Goal: Task Accomplishment & Management: Manage account settings

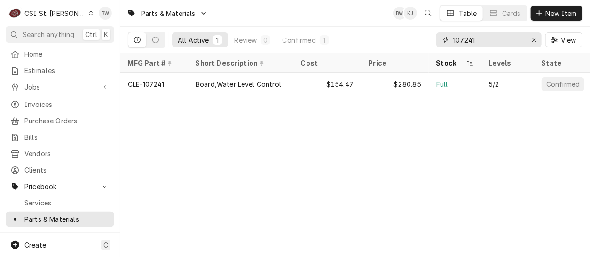
drag, startPoint x: 476, startPoint y: 41, endPoint x: 438, endPoint y: 42, distance: 38.1
click at [439, 42] on div "107241" at bounding box center [488, 39] width 105 height 15
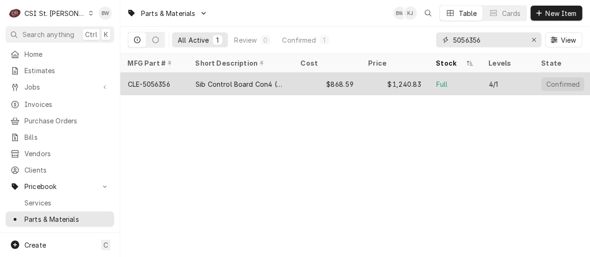
type input "5056356"
click at [170, 80] on div "CLE-5056356" at bounding box center [149, 84] width 42 height 10
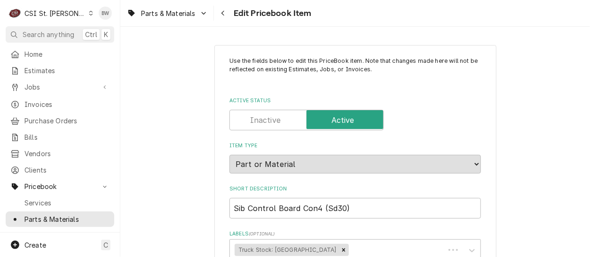
type textarea "x"
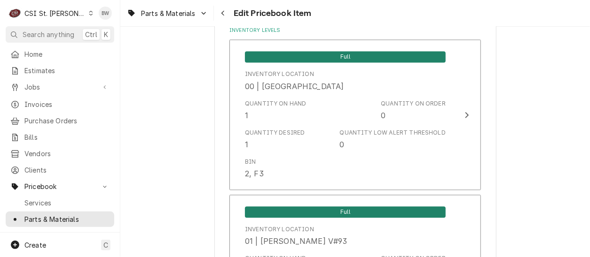
scroll to position [846, 0]
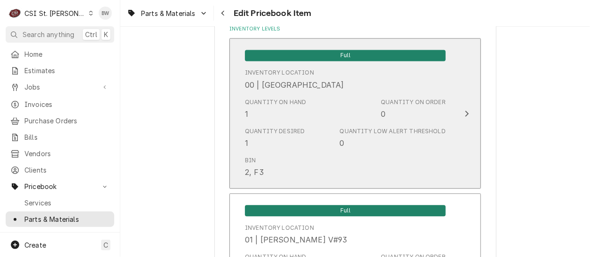
click at [296, 135] on div "Quantity Desired 1" at bounding box center [275, 138] width 60 height 22
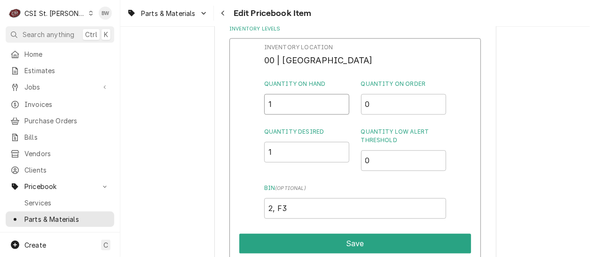
drag, startPoint x: 280, startPoint y: 107, endPoint x: 235, endPoint y: 107, distance: 45.1
click at [250, 107] on div "Inventory Location 00 | STL WAREHOUSE Quantity on Hand 1 Quantity on Order 0 Qu…" at bounding box center [354, 160] width 251 height 244
type input "0"
click at [297, 118] on div "Inventory Location 00 | STL WAREHOUSE Quantity on Hand 0 Quantity on Order 0 Qu…" at bounding box center [355, 131] width 182 height 176
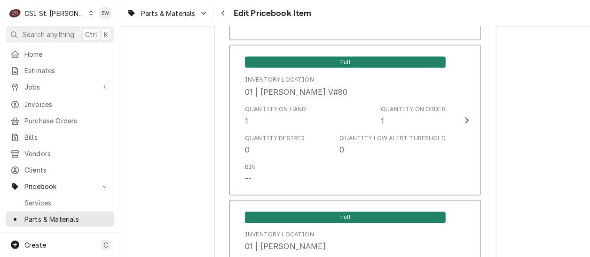
scroll to position [2208, 0]
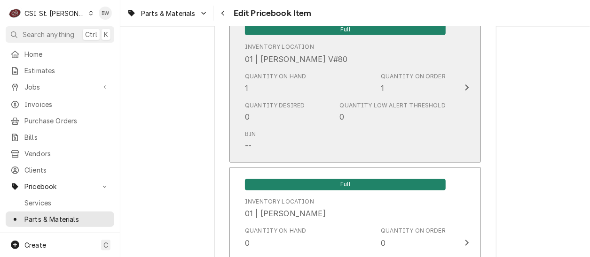
click at [304, 120] on div "Quantity Desired 0 Quantity Low Alert Threshold 0" at bounding box center [345, 112] width 201 height 29
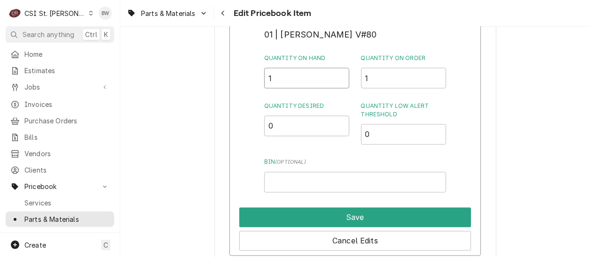
drag, startPoint x: 280, startPoint y: 79, endPoint x: 257, endPoint y: 80, distance: 22.6
click at [258, 80] on div "Inventory Location 01 | [PERSON_NAME] V#80 Quantity on Hand 1 Quantity on Order…" at bounding box center [354, 134] width 251 height 244
type input "2"
click at [251, 95] on div "Inventory Location 01 | KEVIN FLOYD V#80 Quantity on Hand 2 Quantity on Order 1…" at bounding box center [354, 134] width 251 height 244
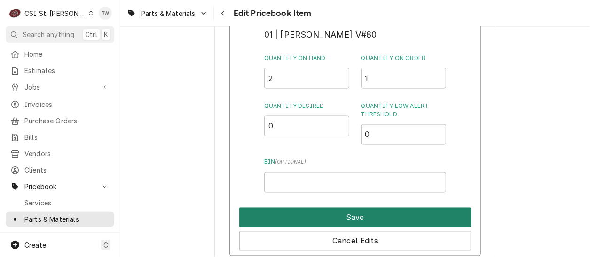
click at [340, 218] on button "Save" at bounding box center [355, 218] width 232 height 20
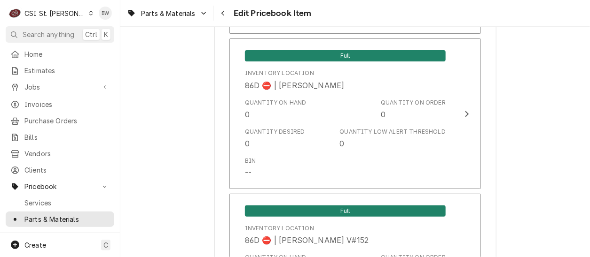
scroll to position [8233, 0]
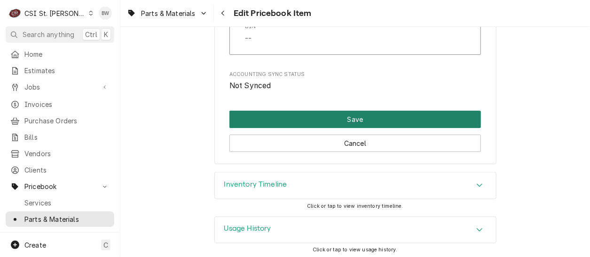
click at [327, 117] on button "Save" at bounding box center [354, 119] width 251 height 17
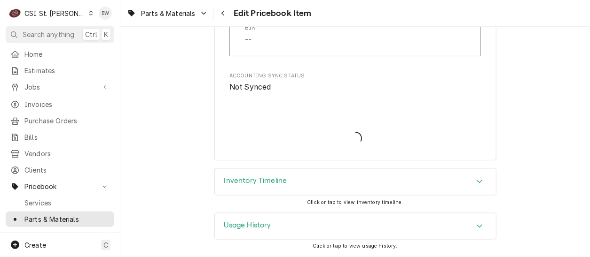
scroll to position [8227, 0]
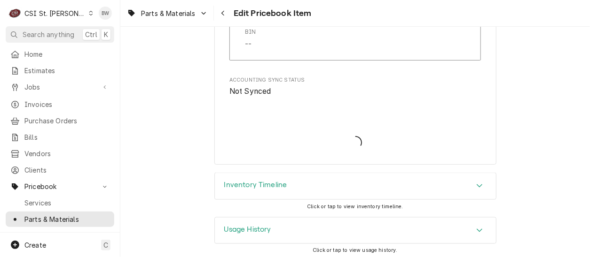
type textarea "x"
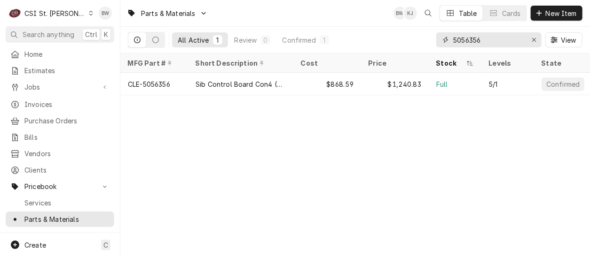
drag, startPoint x: 485, startPoint y: 41, endPoint x: 442, endPoint y: 39, distance: 42.8
click at [442, 39] on div "5056356" at bounding box center [488, 39] width 105 height 15
type input "5"
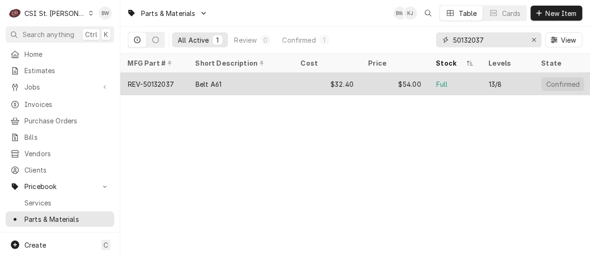
type input "50132037"
click at [171, 80] on div "REV-50132037" at bounding box center [151, 84] width 46 height 10
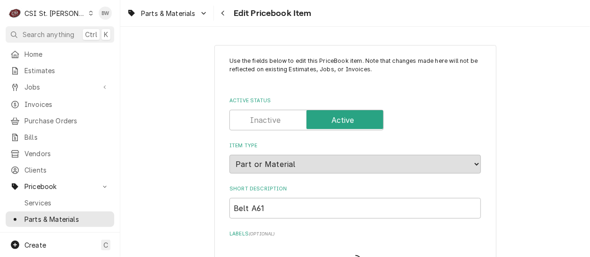
type textarea "x"
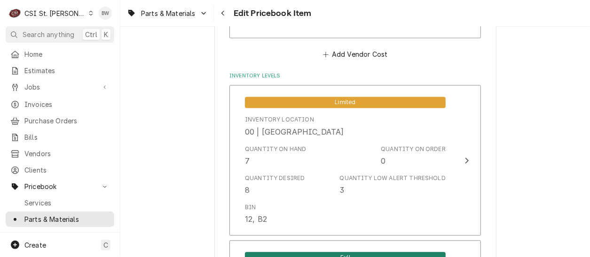
scroll to position [846, 0]
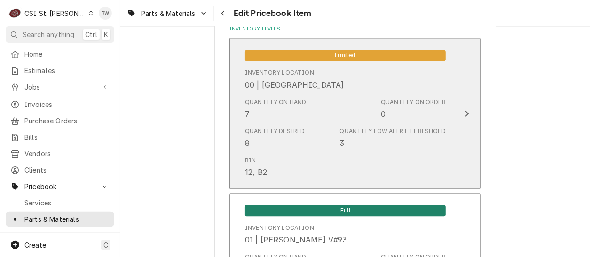
click at [295, 114] on div "Quantity on Hand 7" at bounding box center [276, 109] width 62 height 22
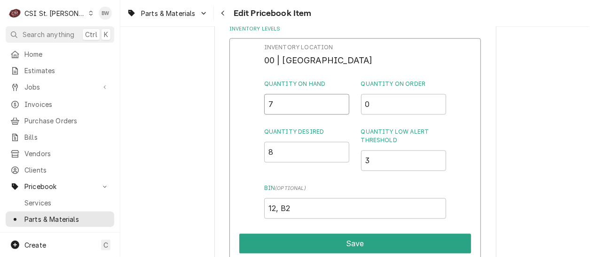
drag, startPoint x: 280, startPoint y: 102, endPoint x: 260, endPoint y: 104, distance: 19.8
click at [260, 104] on div "Inventory Location 00 | STL WAREHOUSE Quantity on Hand 7 Quantity on Order 0 Qu…" at bounding box center [354, 160] width 251 height 244
type input "0"
click at [349, 86] on div "Quantity on Hand 0 Quantity on Order 0" at bounding box center [355, 97] width 182 height 35
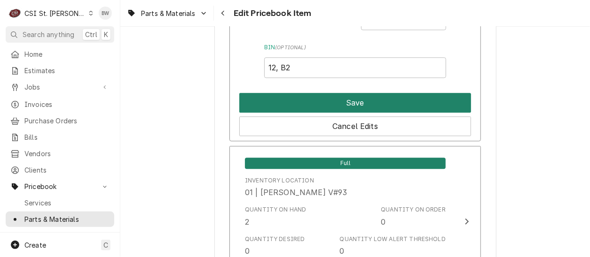
click at [351, 94] on button "Save" at bounding box center [355, 103] width 232 height 20
type textarea "x"
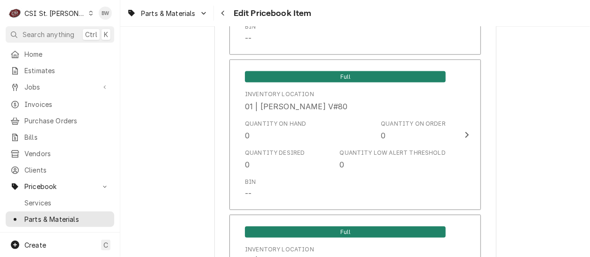
scroll to position [2067, 0]
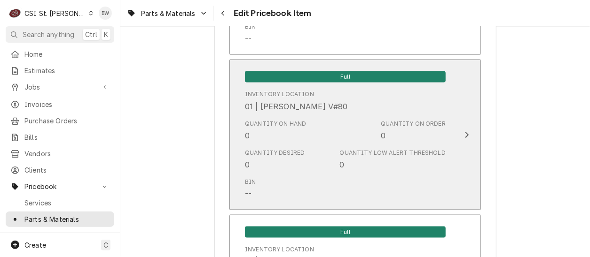
click at [296, 134] on div "Quantity on Hand 0" at bounding box center [276, 131] width 62 height 22
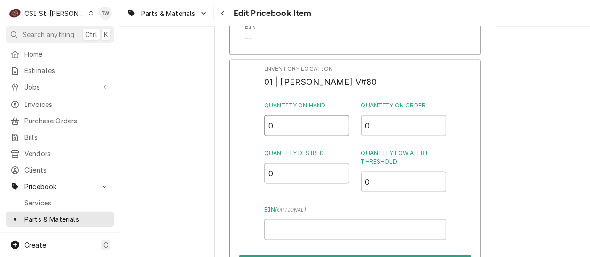
drag, startPoint x: 289, startPoint y: 130, endPoint x: 238, endPoint y: 132, distance: 51.7
click at [241, 132] on div "Inventory Location 01 | KEVIN FLOYD V#80 Quantity on Hand 0 Quantity on Order 0…" at bounding box center [354, 182] width 251 height 244
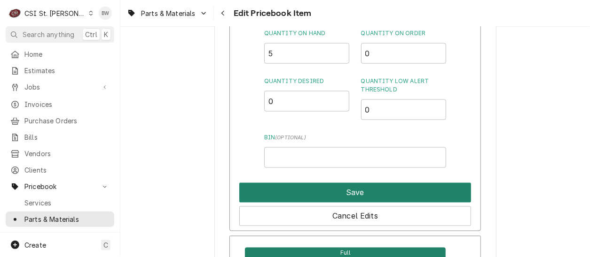
scroll to position [2114, 0]
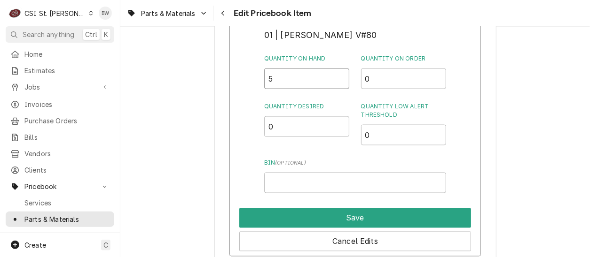
drag, startPoint x: 280, startPoint y: 80, endPoint x: 264, endPoint y: 80, distance: 16.4
click at [264, 80] on div "Inventory Location 01 | KEVIN FLOYD V#80 Quantity on Hand 5 Quantity on Order 0…" at bounding box center [354, 135] width 251 height 244
type input "6"
click at [268, 103] on label "Quantity Desired" at bounding box center [307, 106] width 86 height 8
click at [268, 117] on input "0" at bounding box center [307, 127] width 86 height 21
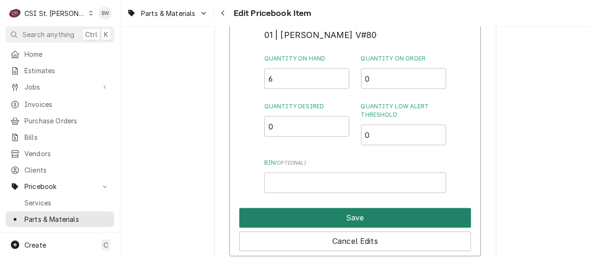
click at [354, 222] on button "Save" at bounding box center [355, 219] width 232 height 20
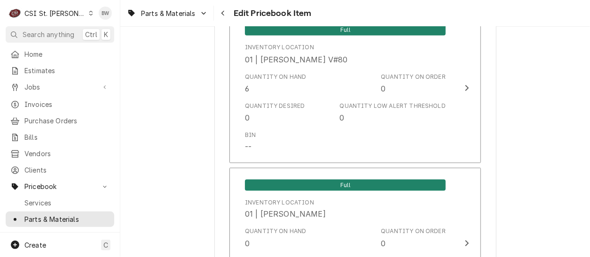
scroll to position [8139, 0]
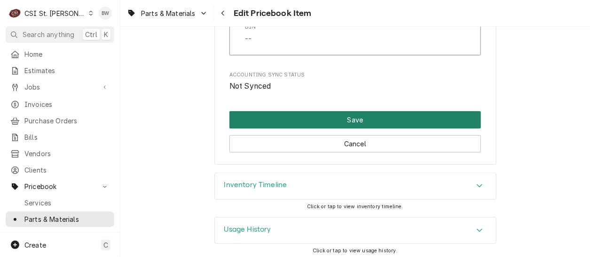
click at [344, 119] on button "Save" at bounding box center [354, 119] width 251 height 17
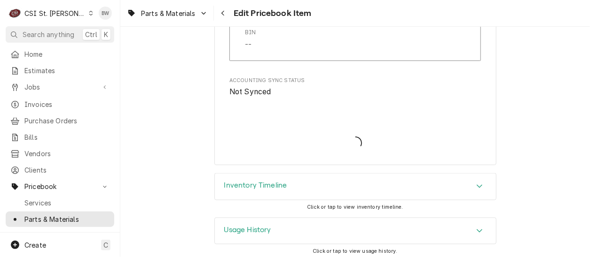
type textarea "x"
